Goal: Task Accomplishment & Management: Use online tool/utility

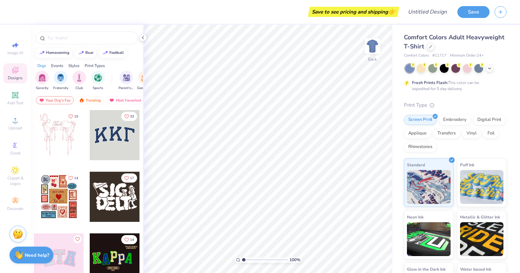
click at [116, 53] on div "football" at bounding box center [116, 53] width 15 height 4
type input "football"
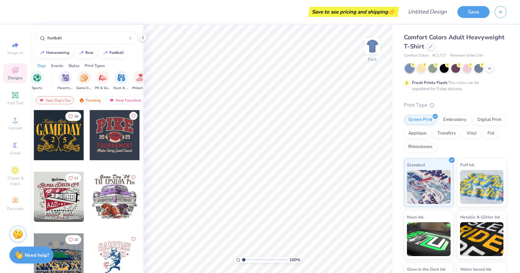
scroll to position [0, 62]
click at [77, 78] on div "filter for Game Day" at bounding box center [83, 78] width 14 height 14
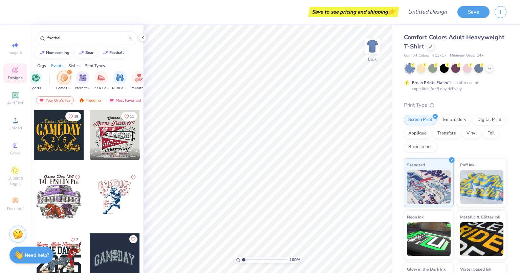
click at [490, 68] on icon at bounding box center [489, 68] width 5 height 5
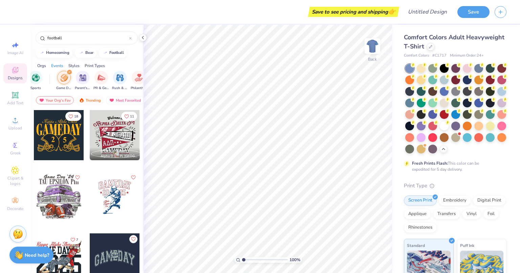
click at [447, 124] on icon at bounding box center [448, 122] width 2 height 3
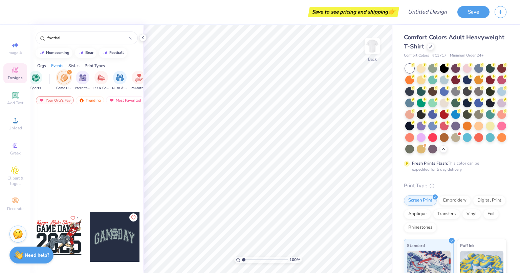
scroll to position [0, 0]
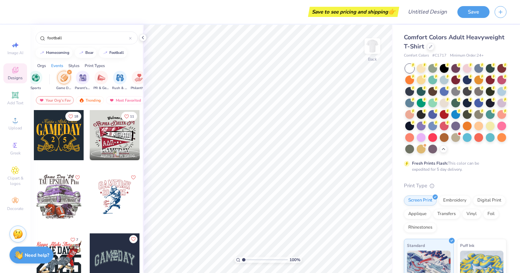
click at [80, 80] on img "filter for Parent's Weekend" at bounding box center [83, 78] width 8 height 8
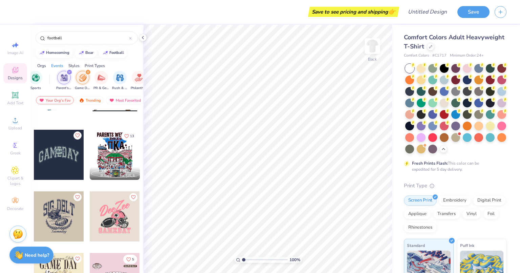
scroll to position [165, 0]
click at [69, 71] on icon "filter for Parent's Weekend" at bounding box center [69, 72] width 2 height 2
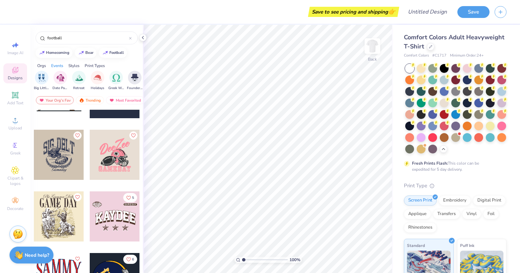
click at [77, 68] on div "Styles" at bounding box center [73, 66] width 11 height 6
click at [80, 83] on div "filter for Varsity" at bounding box center [80, 78] width 14 height 14
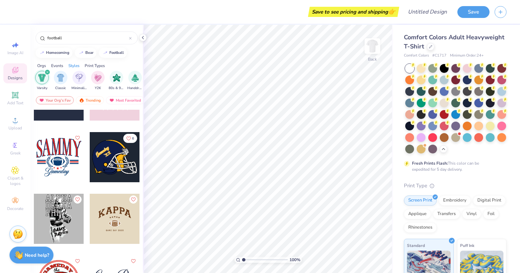
scroll to position [102, 0]
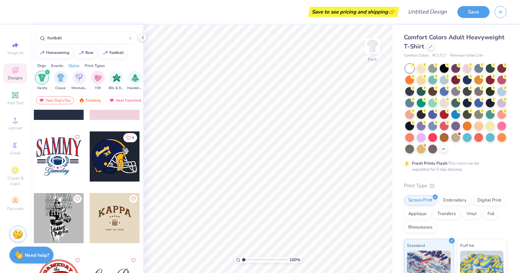
click at [66, 165] on div at bounding box center [59, 156] width 50 height 50
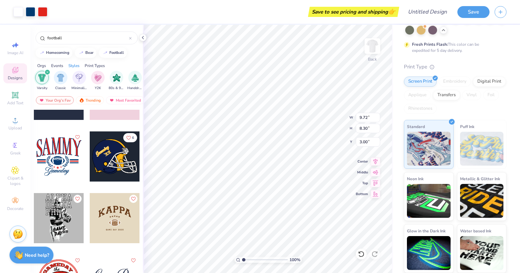
scroll to position [130, 0]
click at [360, 258] on div at bounding box center [361, 254] width 11 height 11
click at [359, 259] on div at bounding box center [361, 254] width 11 height 11
click at [359, 256] on icon at bounding box center [361, 254] width 7 height 7
click at [362, 257] on icon at bounding box center [361, 254] width 7 height 7
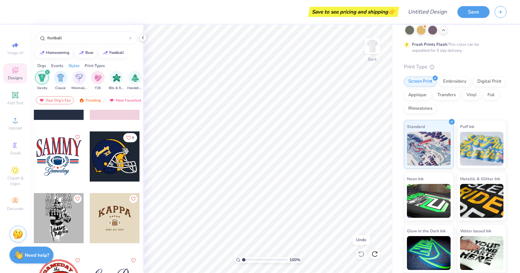
click at [20, 206] on div "Decorate" at bounding box center [15, 204] width 24 height 20
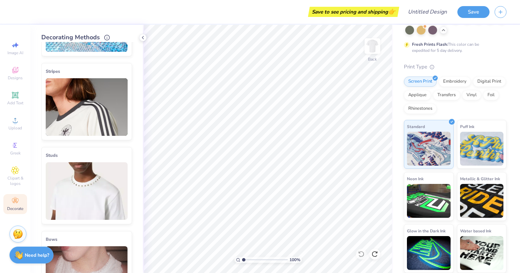
scroll to position [0, 0]
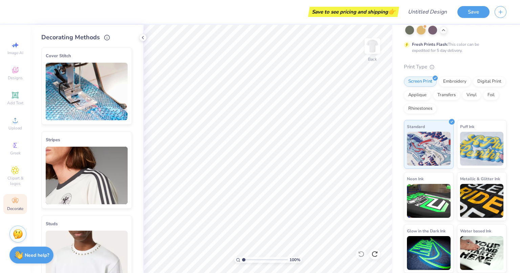
click at [17, 75] on div "Designs" at bounding box center [15, 73] width 24 height 20
